Goal: Task Accomplishment & Management: Manage account settings

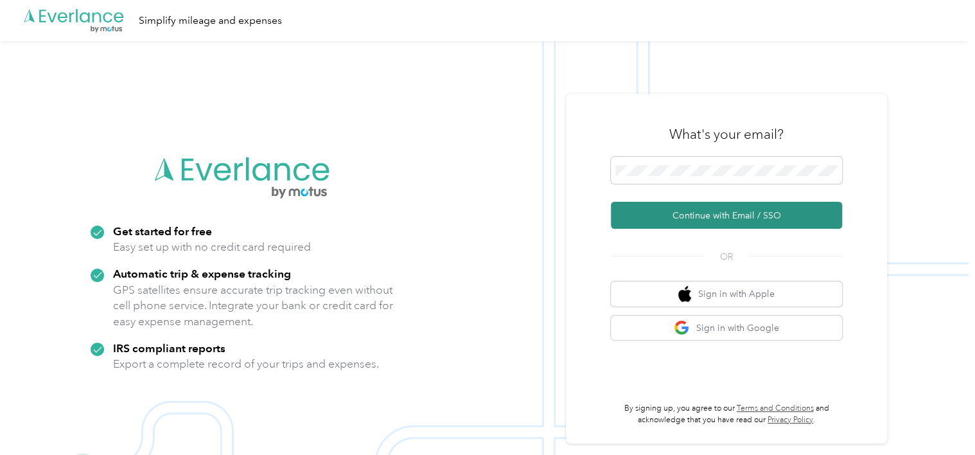
click at [703, 217] on button "Continue with Email / SSO" at bounding box center [726, 215] width 231 height 27
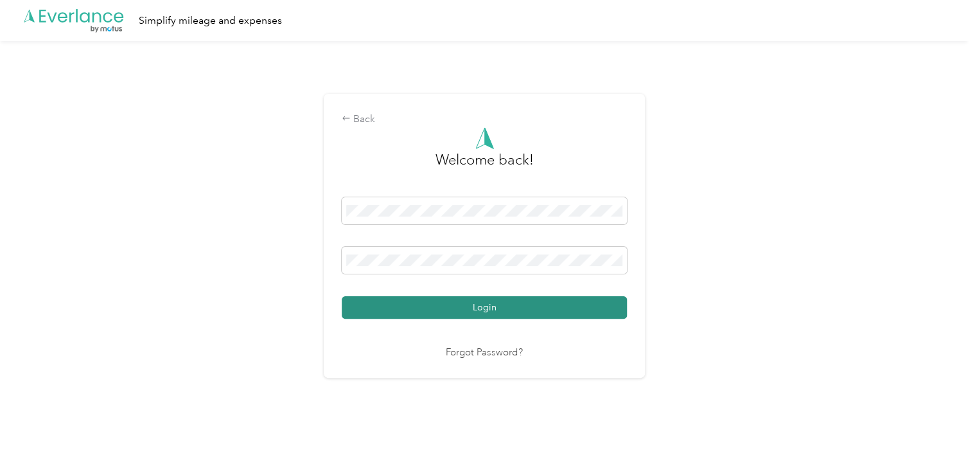
click at [514, 308] on button "Login" at bounding box center [484, 307] width 285 height 22
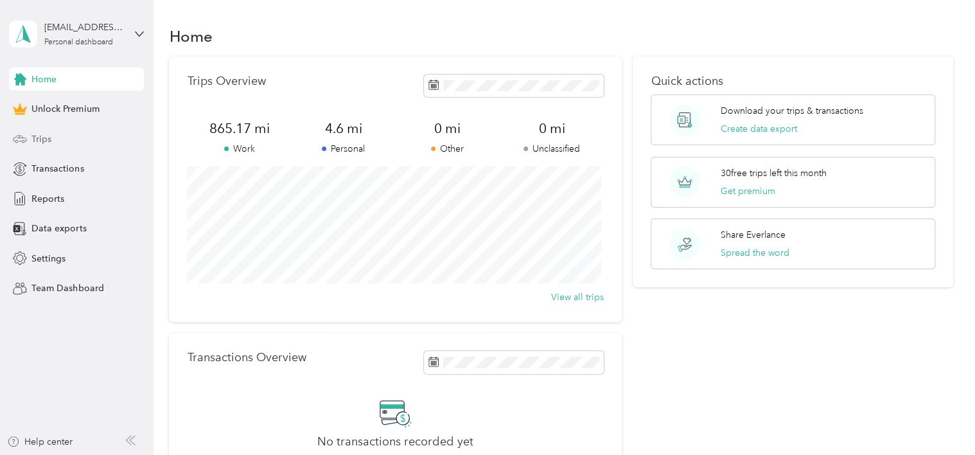
click at [25, 143] on icon at bounding box center [20, 139] width 14 height 14
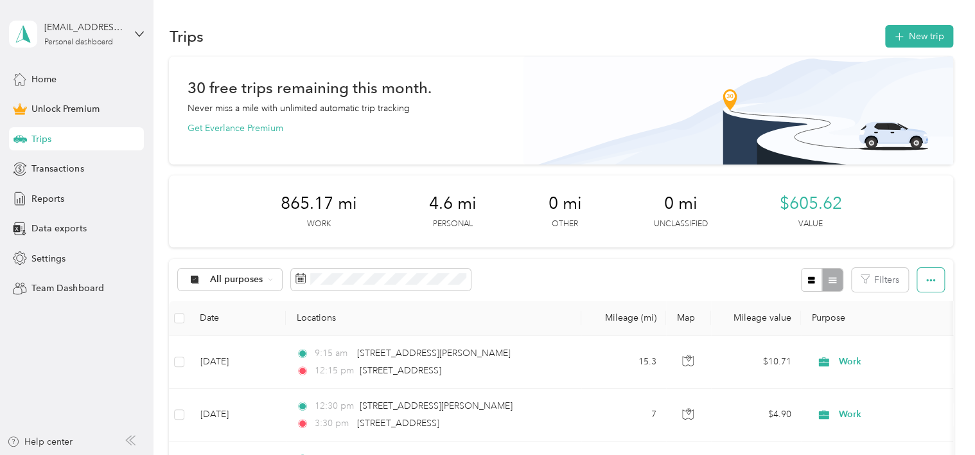
click at [927, 281] on icon "button" at bounding box center [930, 279] width 9 height 9
click at [911, 329] on span "Export" at bounding box center [908, 325] width 27 height 11
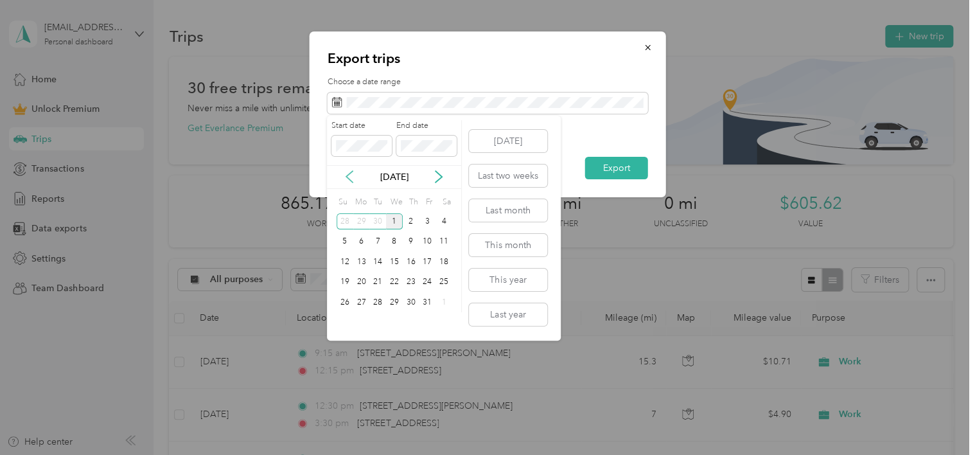
click at [350, 180] on icon at bounding box center [349, 177] width 6 height 12
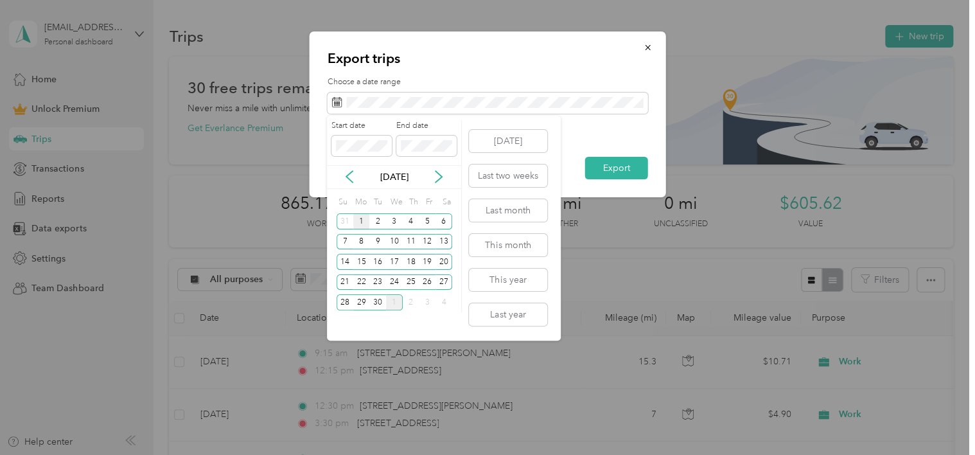
click at [362, 217] on div "1" at bounding box center [361, 221] width 17 height 16
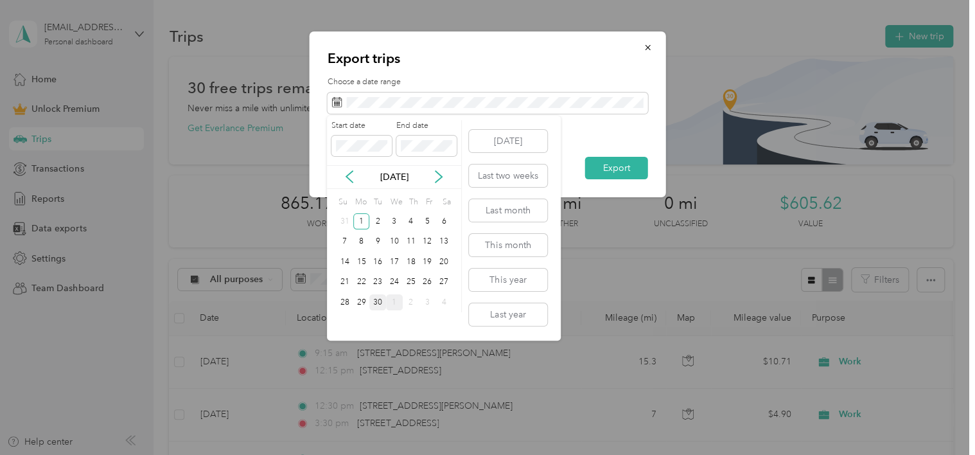
click at [380, 297] on div "30" at bounding box center [377, 302] width 17 height 16
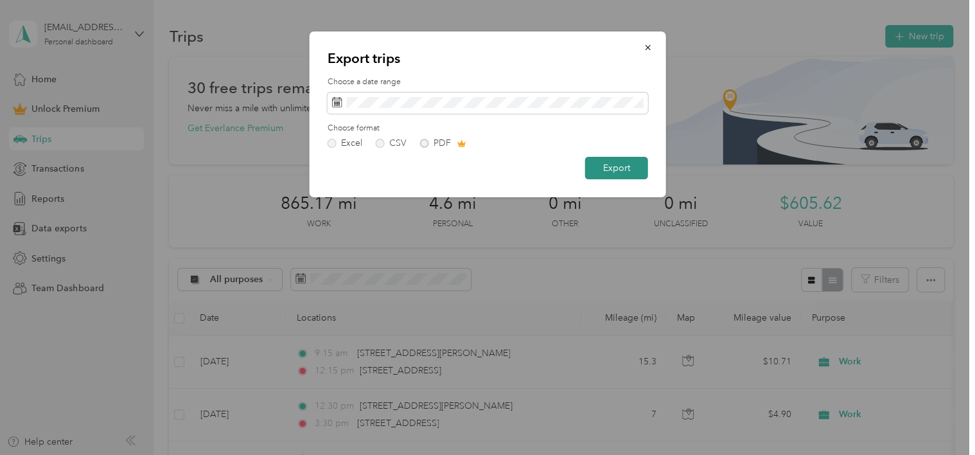
click at [606, 175] on button "Export" at bounding box center [616, 168] width 63 height 22
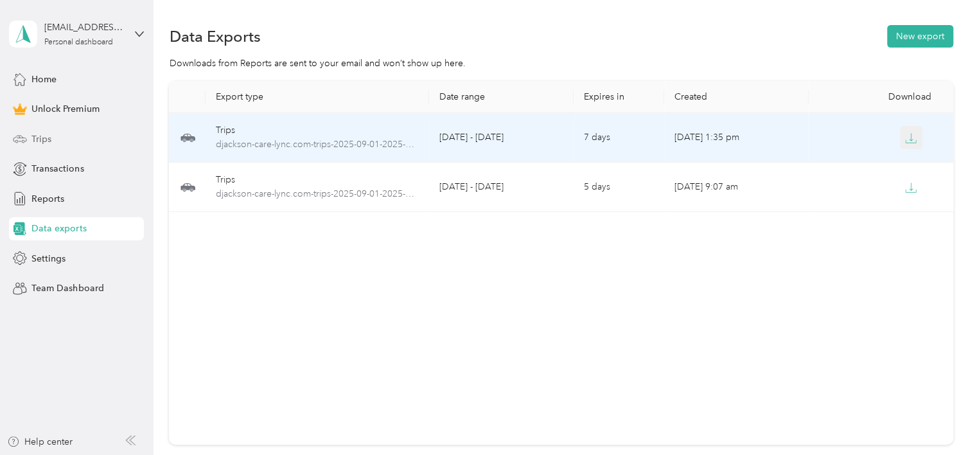
click at [900, 141] on button "button" at bounding box center [911, 137] width 23 height 23
